Goal: Find specific page/section: Find specific page/section

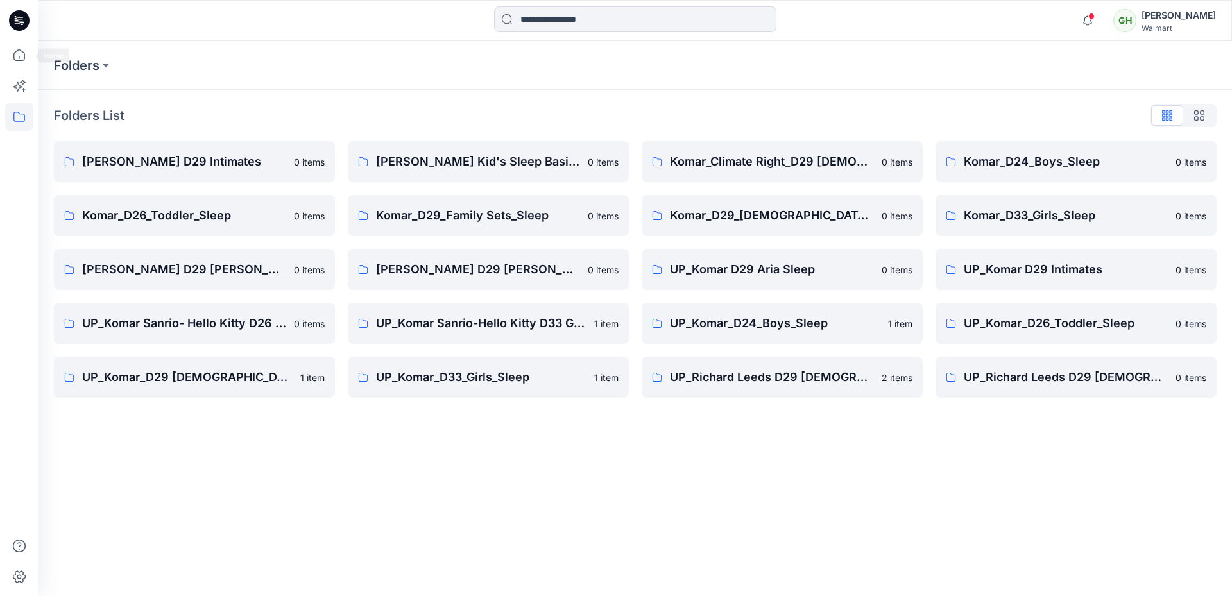
click at [22, 25] on icon at bounding box center [19, 20] width 21 height 21
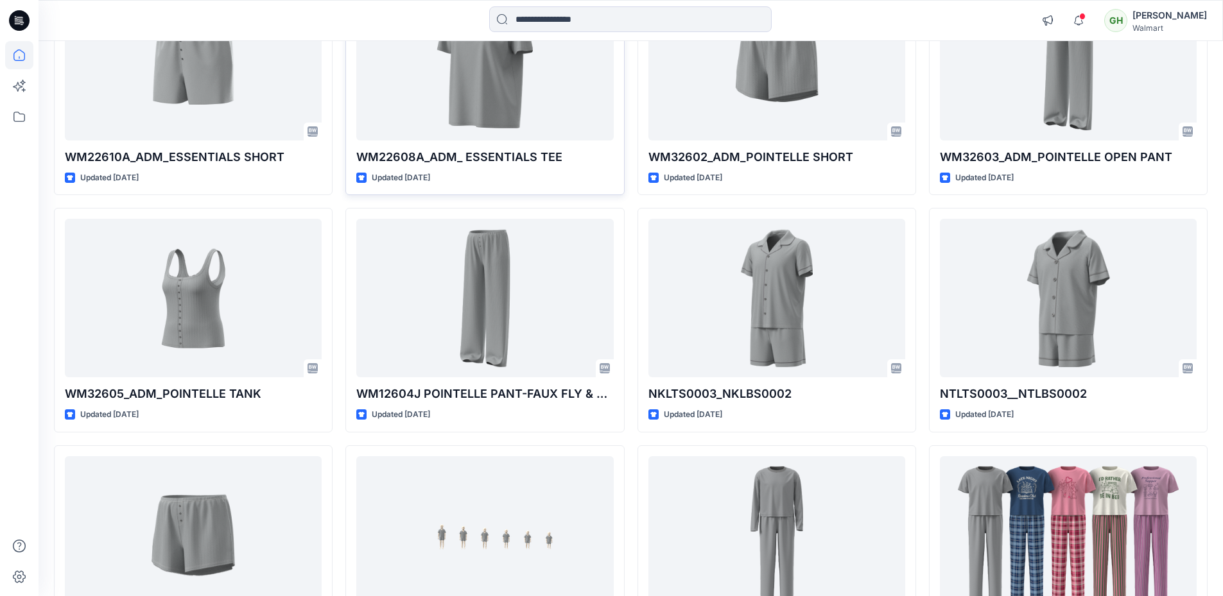
scroll to position [1050, 0]
